Goal: Task Accomplishment & Management: Manage account settings

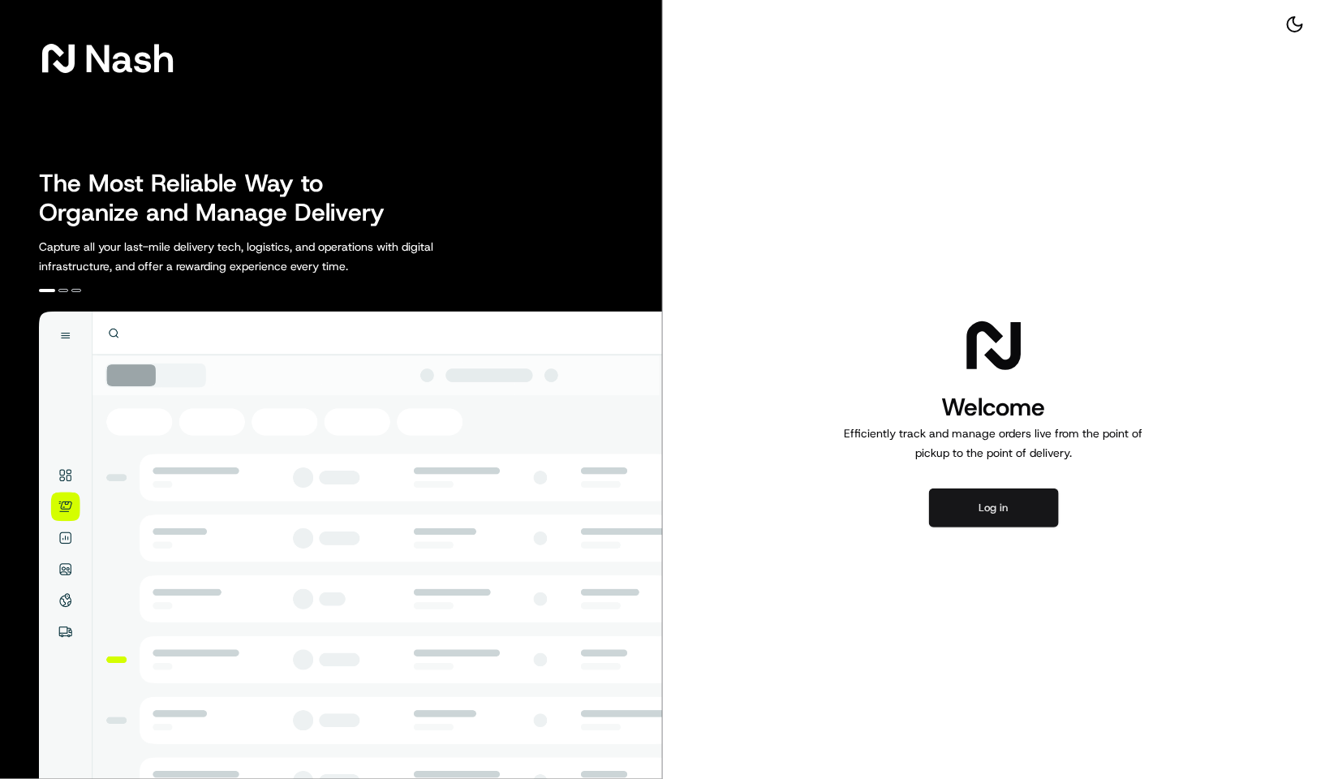
click at [996, 497] on button "Log in" at bounding box center [994, 508] width 130 height 39
